Goal: Task Accomplishment & Management: Use online tool/utility

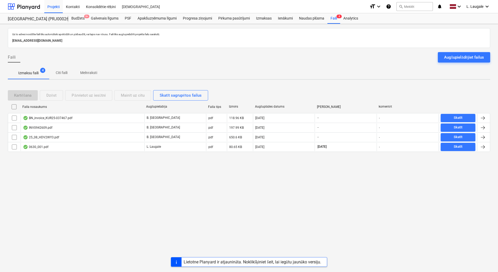
click at [295, 163] on div "Uz šo adresi nosūtītie faili tiks automātiski apstrādāti un pārbaudīti, vai taj…" at bounding box center [249, 148] width 498 height 248
click at [279, 191] on div "Uz šo adresi nosūtītie faili tiks automātiski apstrādāti un pārbaudīti, vai taj…" at bounding box center [249, 148] width 498 height 248
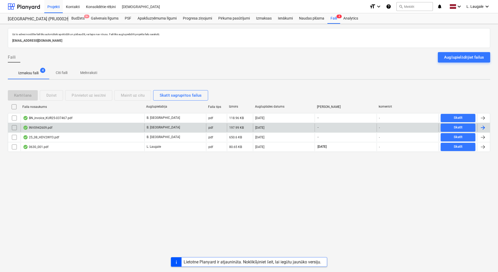
click at [75, 126] on div "INV0942609.pdf" at bounding box center [83, 127] width 124 height 8
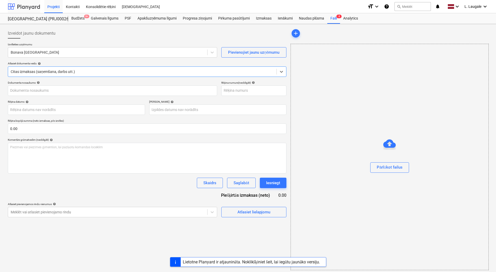
type input "INV0942609.pdf"
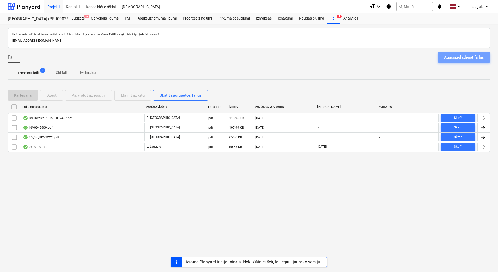
drag, startPoint x: 473, startPoint y: 58, endPoint x: 472, endPoint y: 51, distance: 7.3
click at [473, 58] on div "Augšupielādējiet failus" at bounding box center [464, 57] width 40 height 7
